Goal: Task Accomplishment & Management: Use online tool/utility

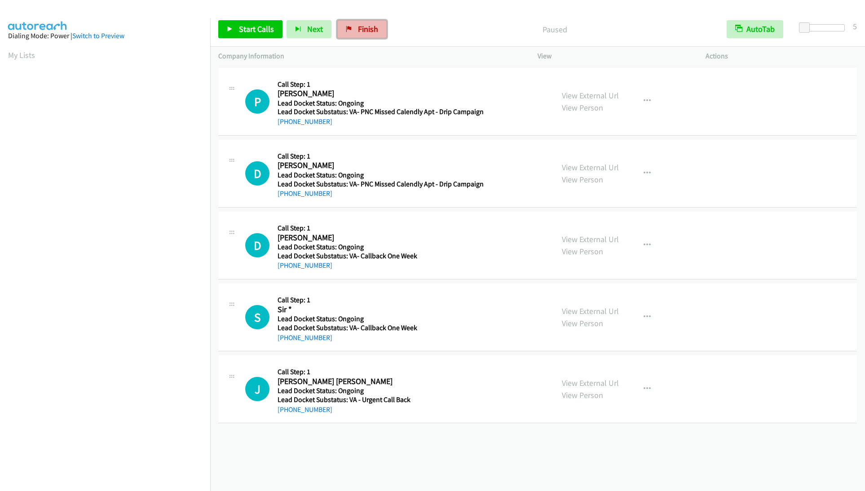
click at [362, 23] on link "Finish" at bounding box center [361, 29] width 49 height 18
click at [255, 32] on span "Start Calls" at bounding box center [256, 29] width 35 height 10
